Goal: Navigation & Orientation: Find specific page/section

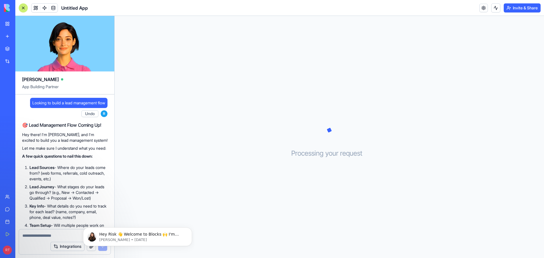
scroll to position [68, 0]
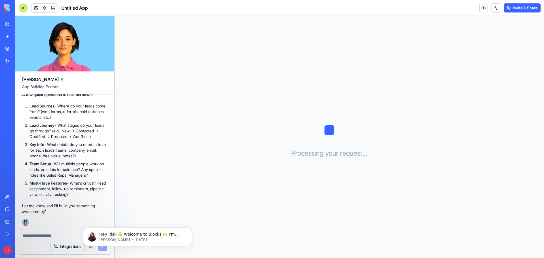
click at [6, 8] on img at bounding box center [21, 8] width 35 height 8
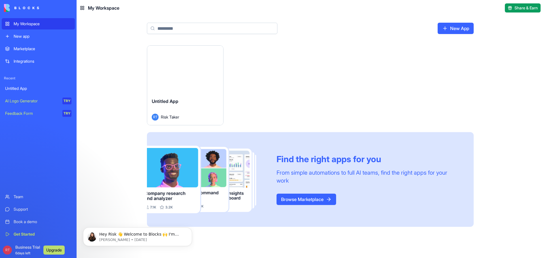
click at [24, 24] on div "My Workspace" at bounding box center [43, 24] width 58 height 6
click at [197, 103] on div "Untitled App" at bounding box center [185, 106] width 67 height 16
